Goal: Task Accomplishment & Management: Use online tool/utility

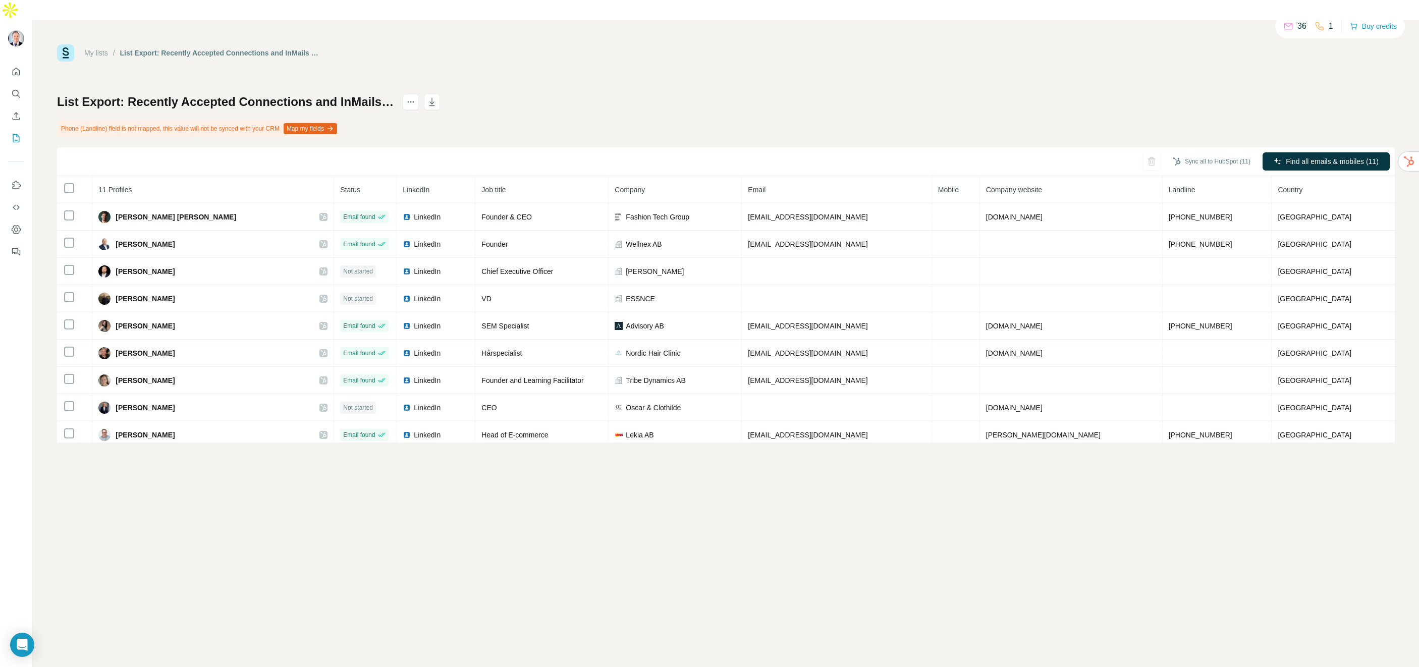
click at [327, 123] on button "Map my fields" at bounding box center [310, 128] width 53 height 11
click at [336, 123] on button "Map my fields" at bounding box center [310, 128] width 53 height 11
click at [1366, 167] on div at bounding box center [1370, 168] width 18 height 10
drag, startPoint x: 1372, startPoint y: 168, endPoint x: 1362, endPoint y: 168, distance: 10.1
click at [1355, 169] on div "Find email" at bounding box center [1302, 167] width 170 height 25
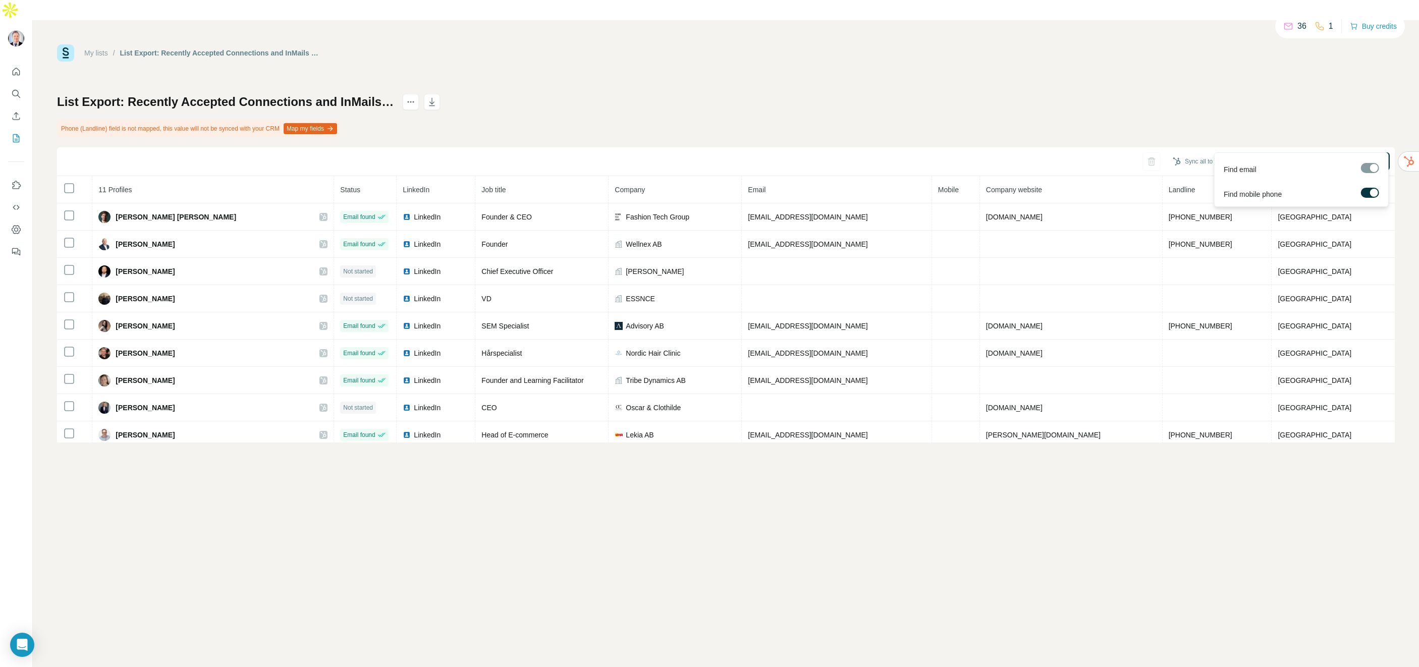
click at [1368, 167] on div at bounding box center [1370, 168] width 18 height 10
click at [1367, 190] on label at bounding box center [1370, 193] width 18 height 10
click at [1332, 156] on span "Find all emails (11)" at bounding box center [1350, 161] width 60 height 10
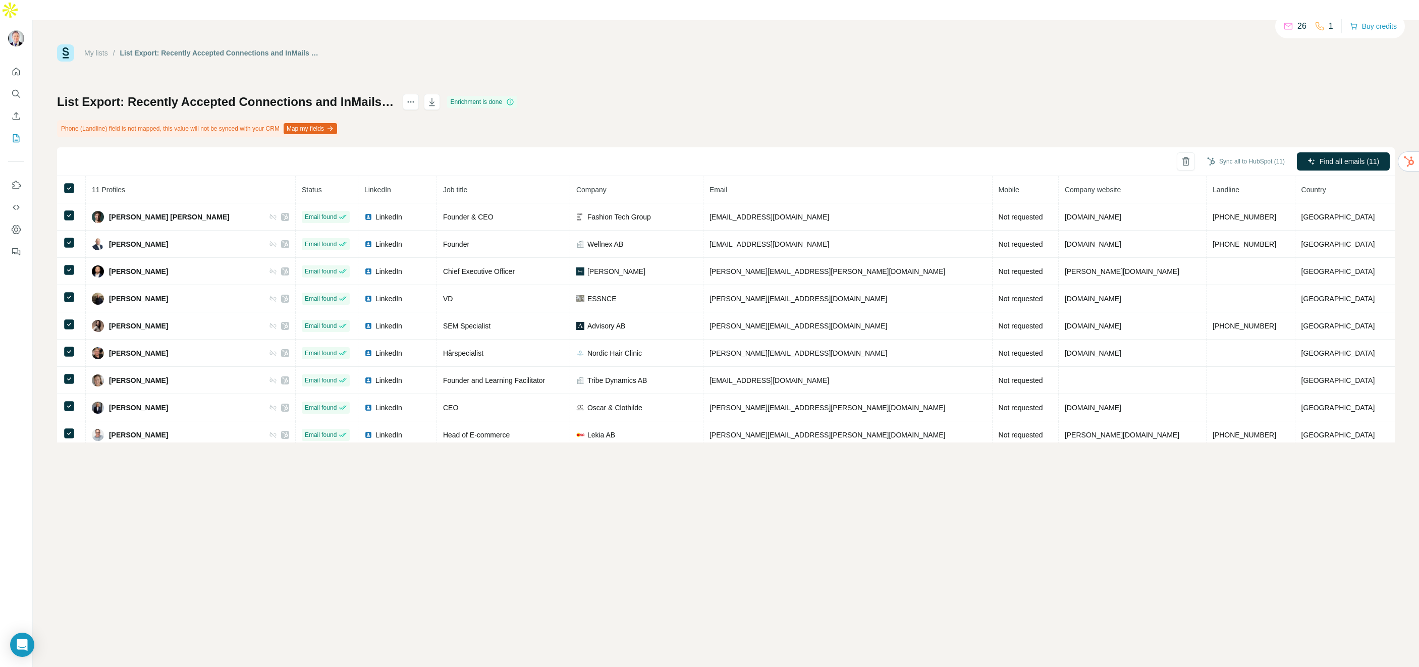
click at [812, 44] on div "My lists / List Export: Recently Accepted Connections and InMails - [DATE] 10:3…" at bounding box center [726, 52] width 1338 height 17
click at [1238, 154] on button "Sync all to HubSpot (11)" at bounding box center [1246, 161] width 92 height 15
click at [1224, 217] on button "Sync all to HubSpot" at bounding box center [1232, 217] width 112 height 20
